Goal: Task Accomplishment & Management: Manage account settings

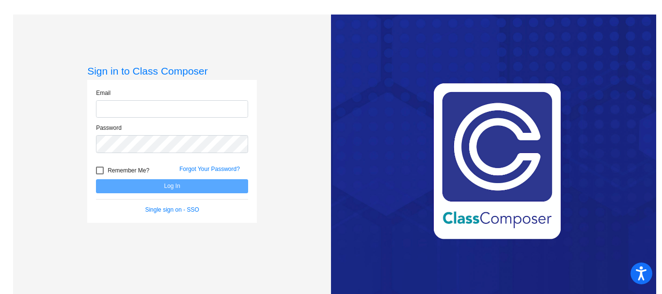
type input "[EMAIL_ADDRESS][DOMAIN_NAME]"
click at [176, 184] on button "Log In" at bounding box center [172, 186] width 152 height 14
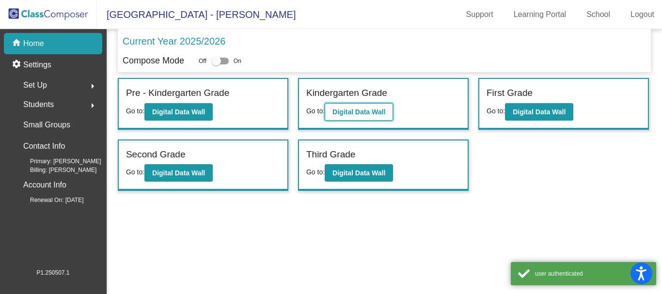
click at [373, 115] on b "Digital Data Wall" at bounding box center [358, 112] width 53 height 8
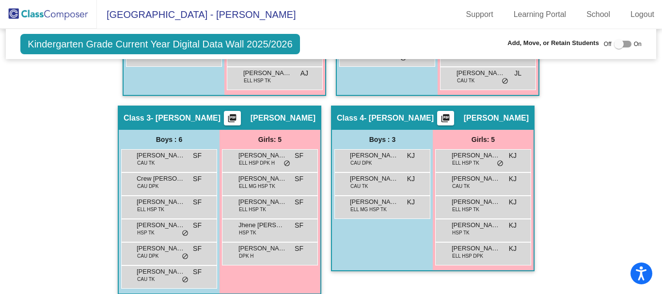
scroll to position [388, 0]
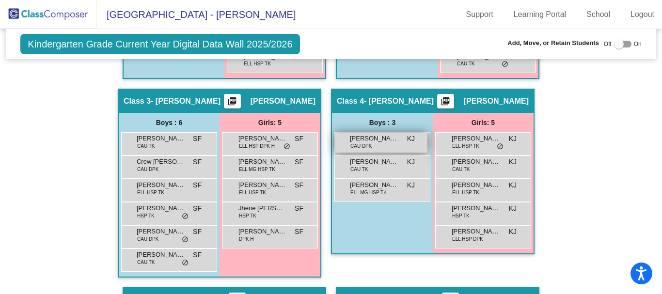
click at [354, 144] on span "CAU DPK" at bounding box center [360, 145] width 21 height 7
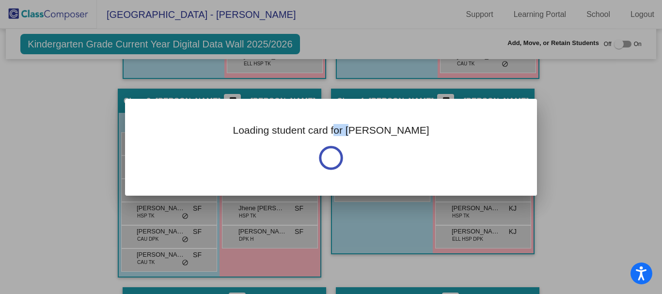
click at [354, 144] on div "Loading student card for [PERSON_NAME]" at bounding box center [331, 147] width 412 height 97
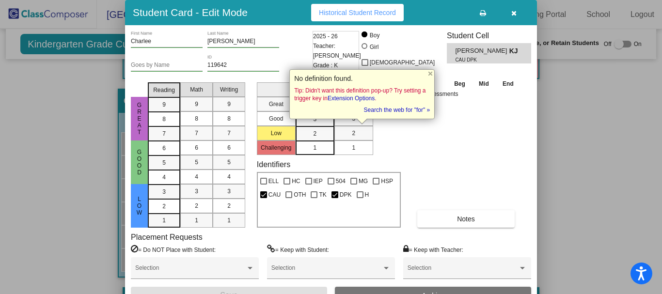
click at [367, 46] on div at bounding box center [365, 46] width 6 height 6
click at [365, 51] on input "Girl" at bounding box center [365, 51] width 0 height 0
radio input "true"
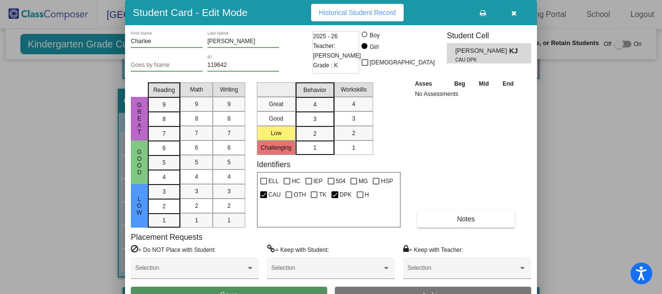
click at [295, 288] on button "Save" at bounding box center [229, 295] width 196 height 17
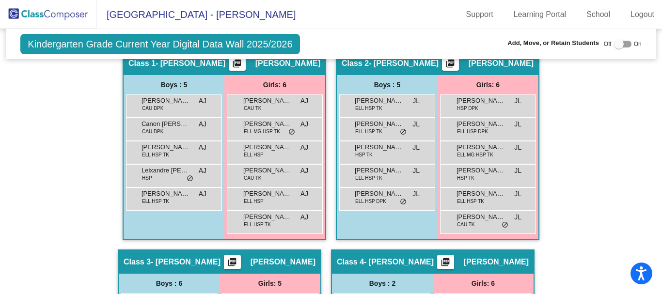
scroll to position [0, 0]
